Goal: Task Accomplishment & Management: Complete application form

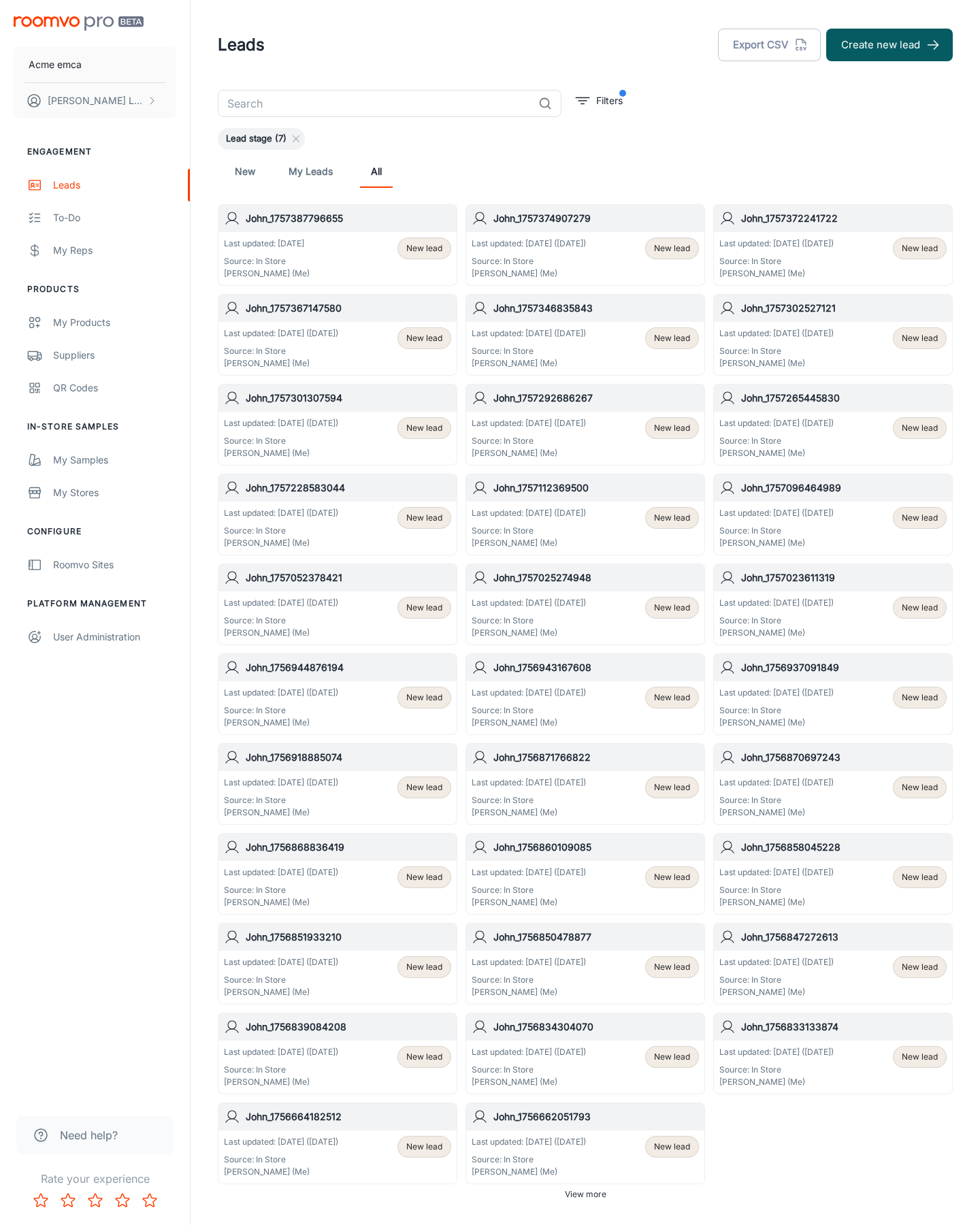
click at [890, 45] on button "Create new lead" at bounding box center [889, 44] width 127 height 33
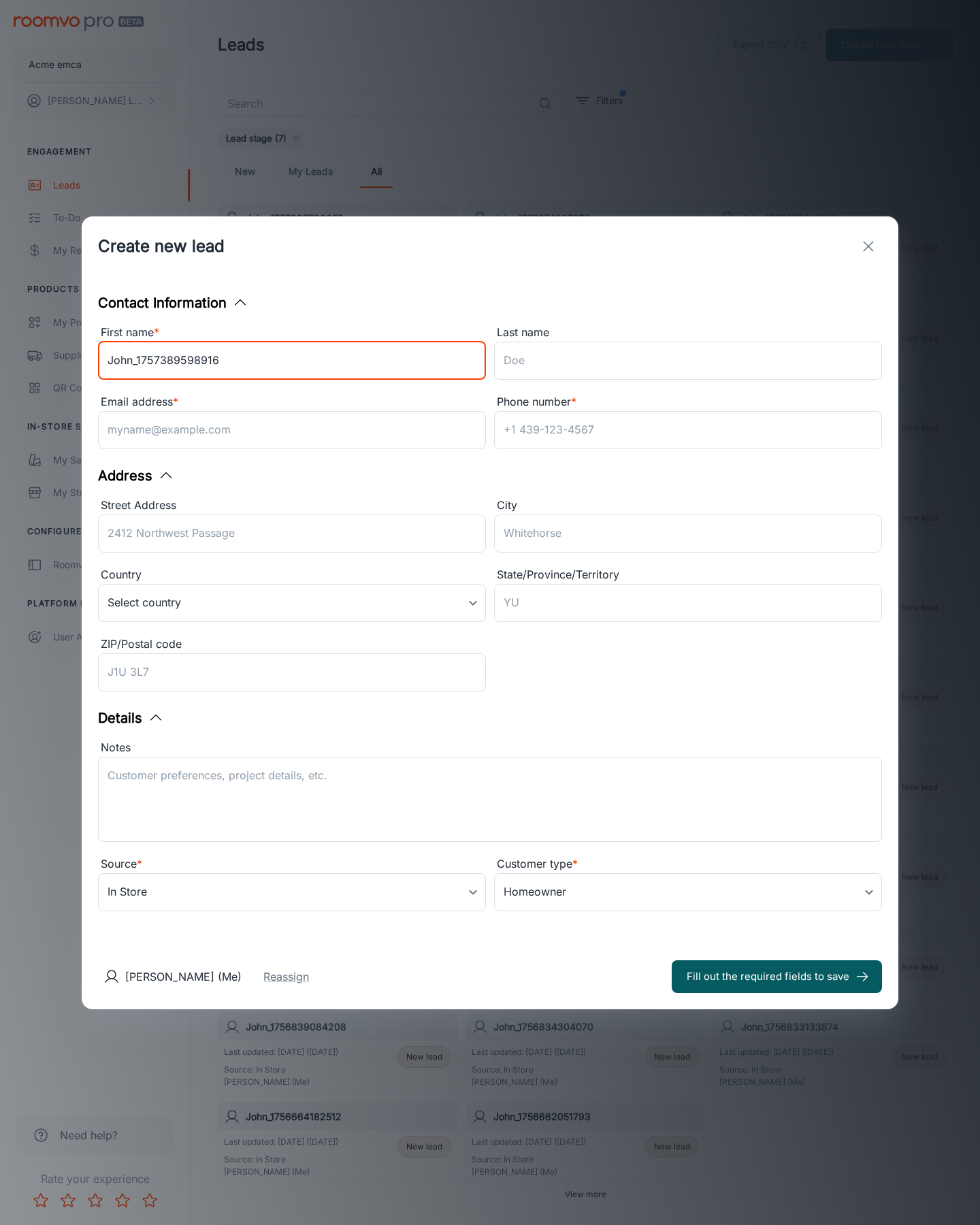
type input "John_1757389598916"
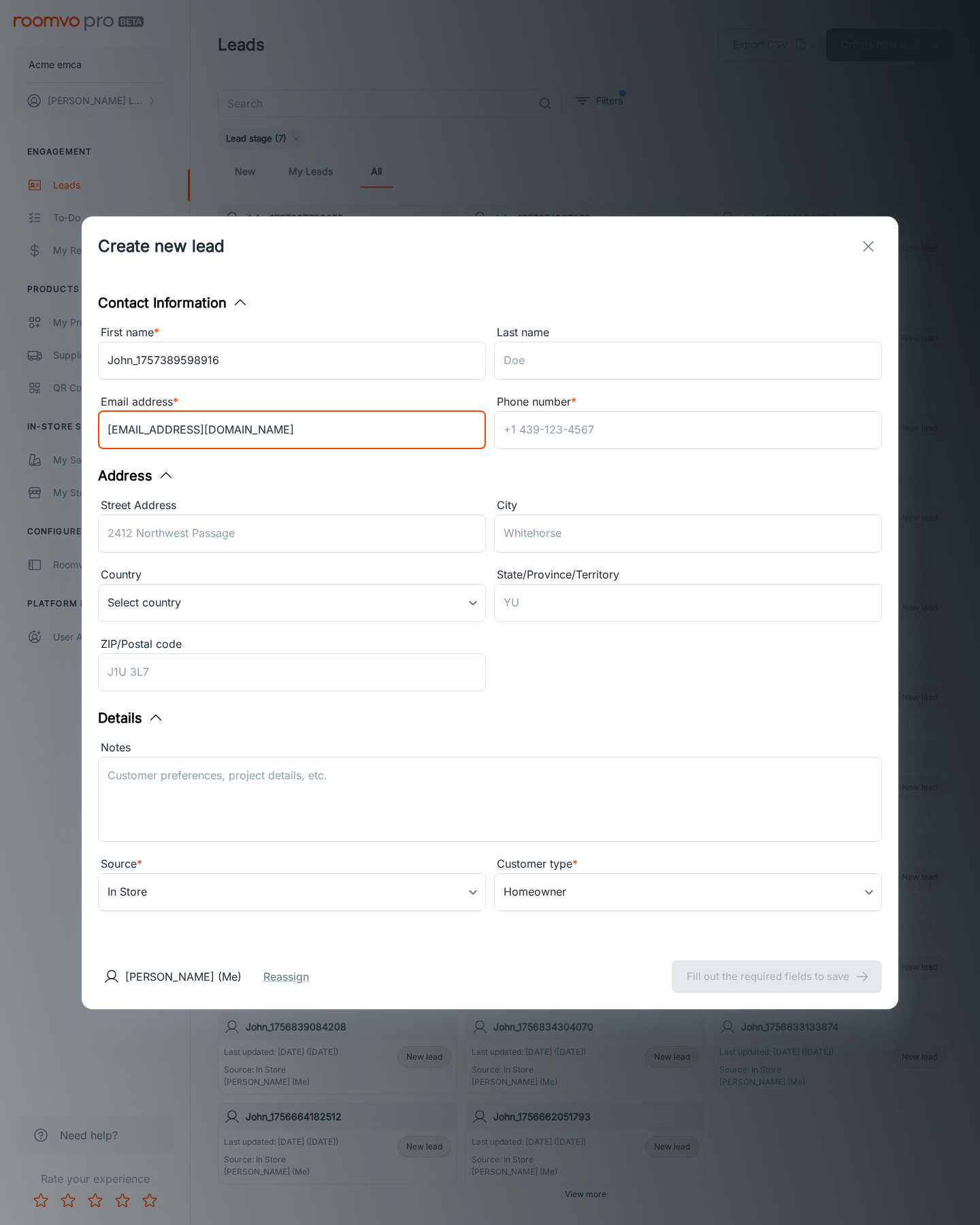
type input "[EMAIL_ADDRESS][DOMAIN_NAME]"
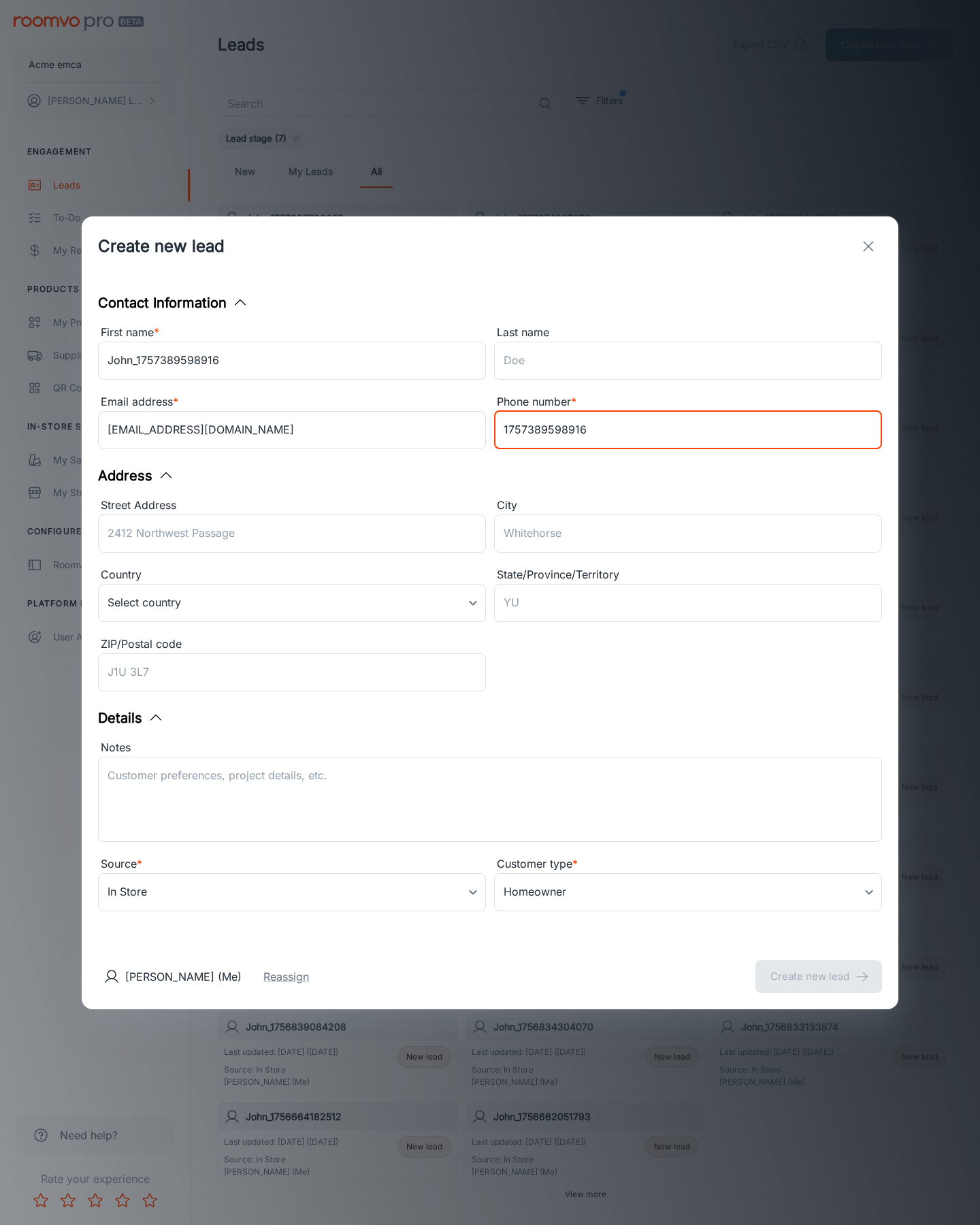
type input "1757389598916"
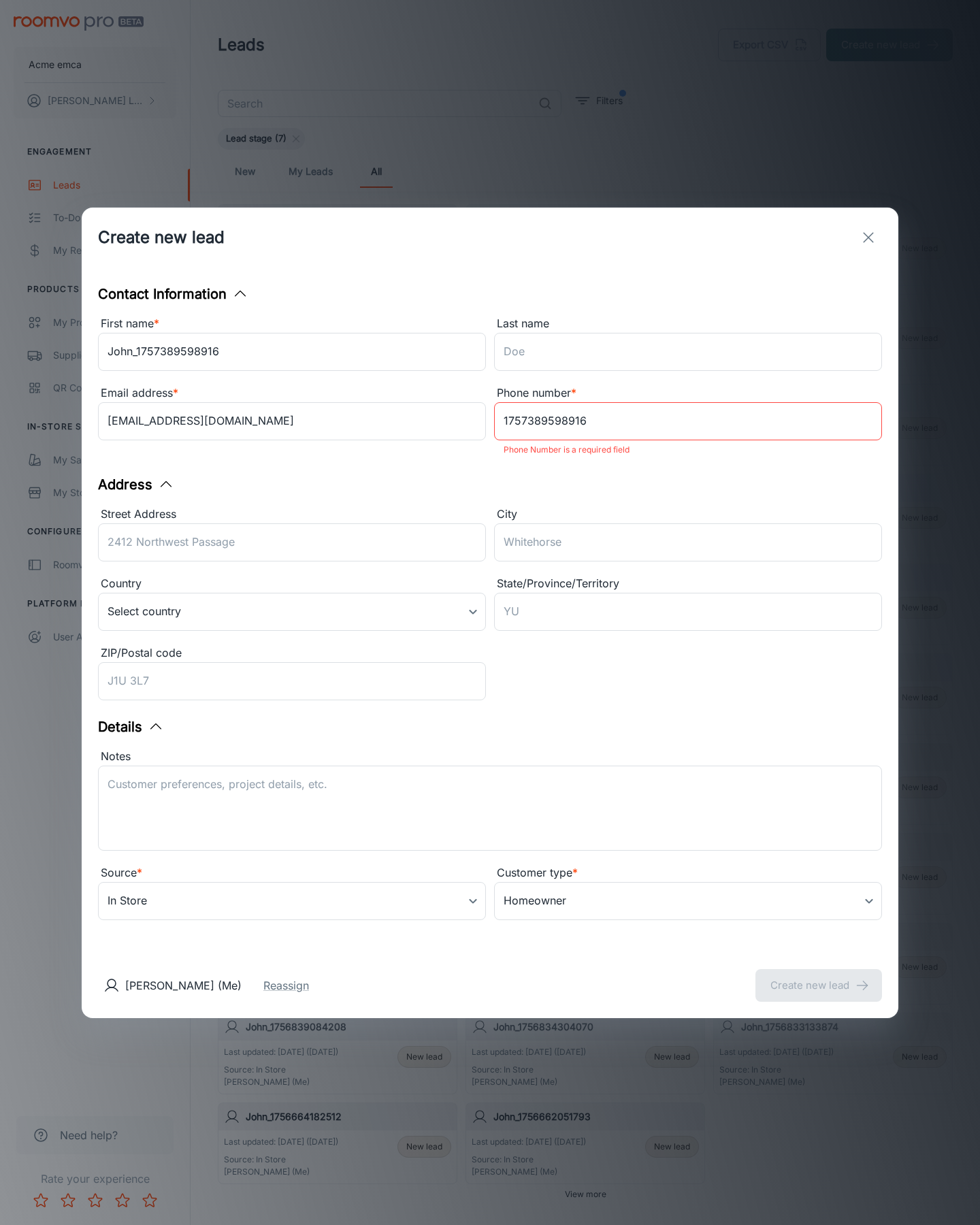
click at [819, 976] on button "Create new lead" at bounding box center [819, 985] width 127 height 33
